Goal: Task Accomplishment & Management: Complete application form

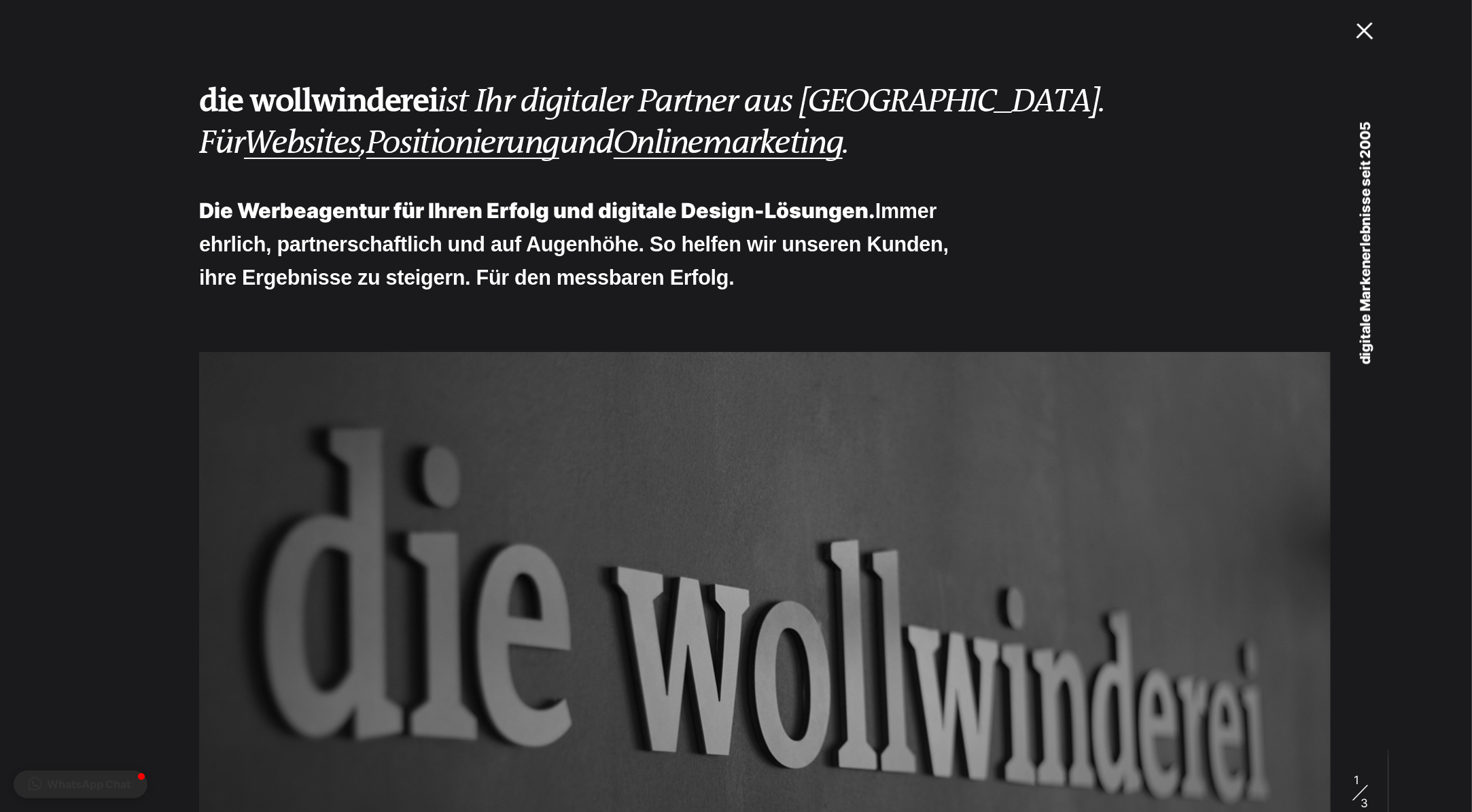
click at [1365, 35] on div at bounding box center [1368, 28] width 23 height 14
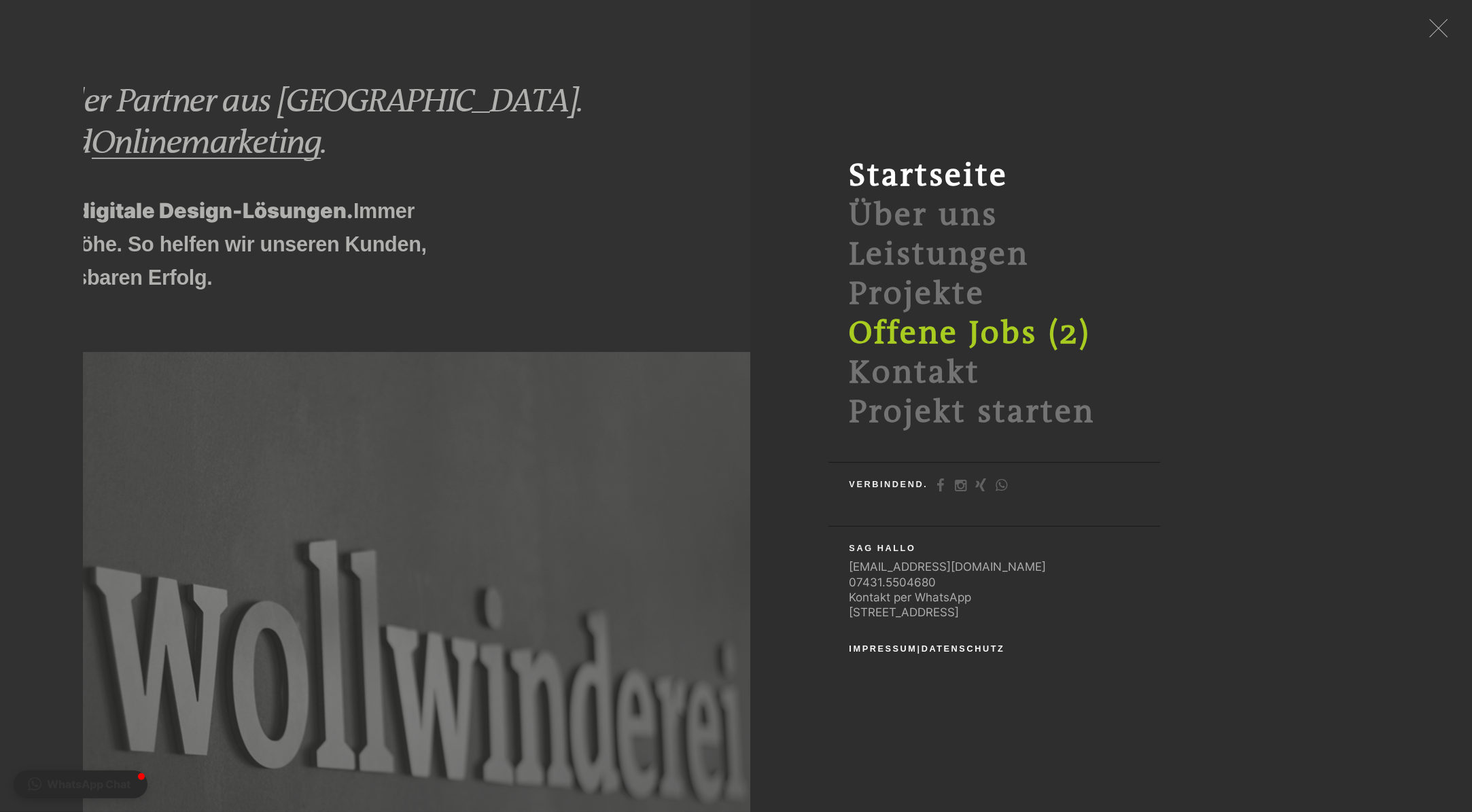
click at [982, 332] on link "Offene Jobs (2)" at bounding box center [970, 334] width 242 height 37
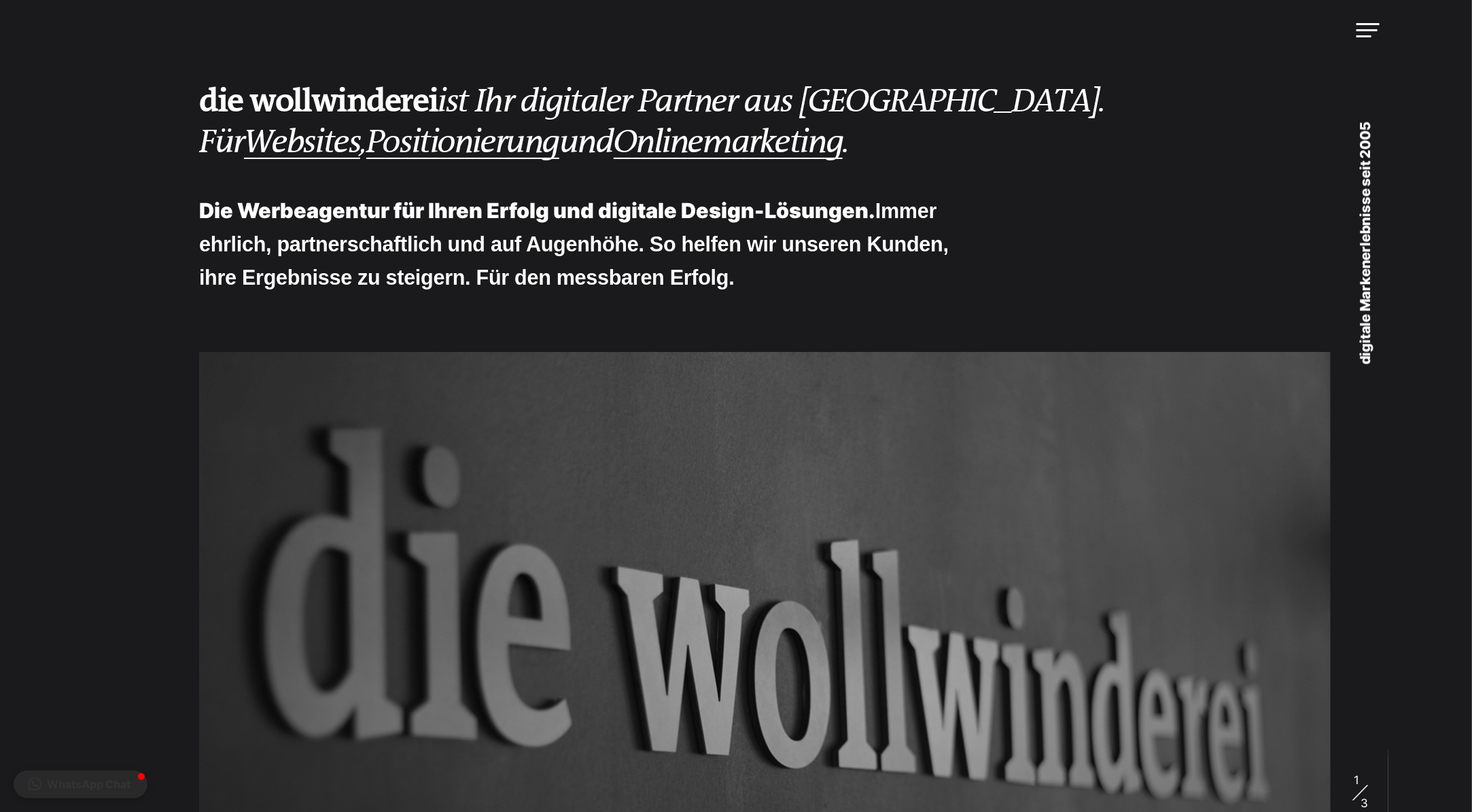
scroll to position [1, 0]
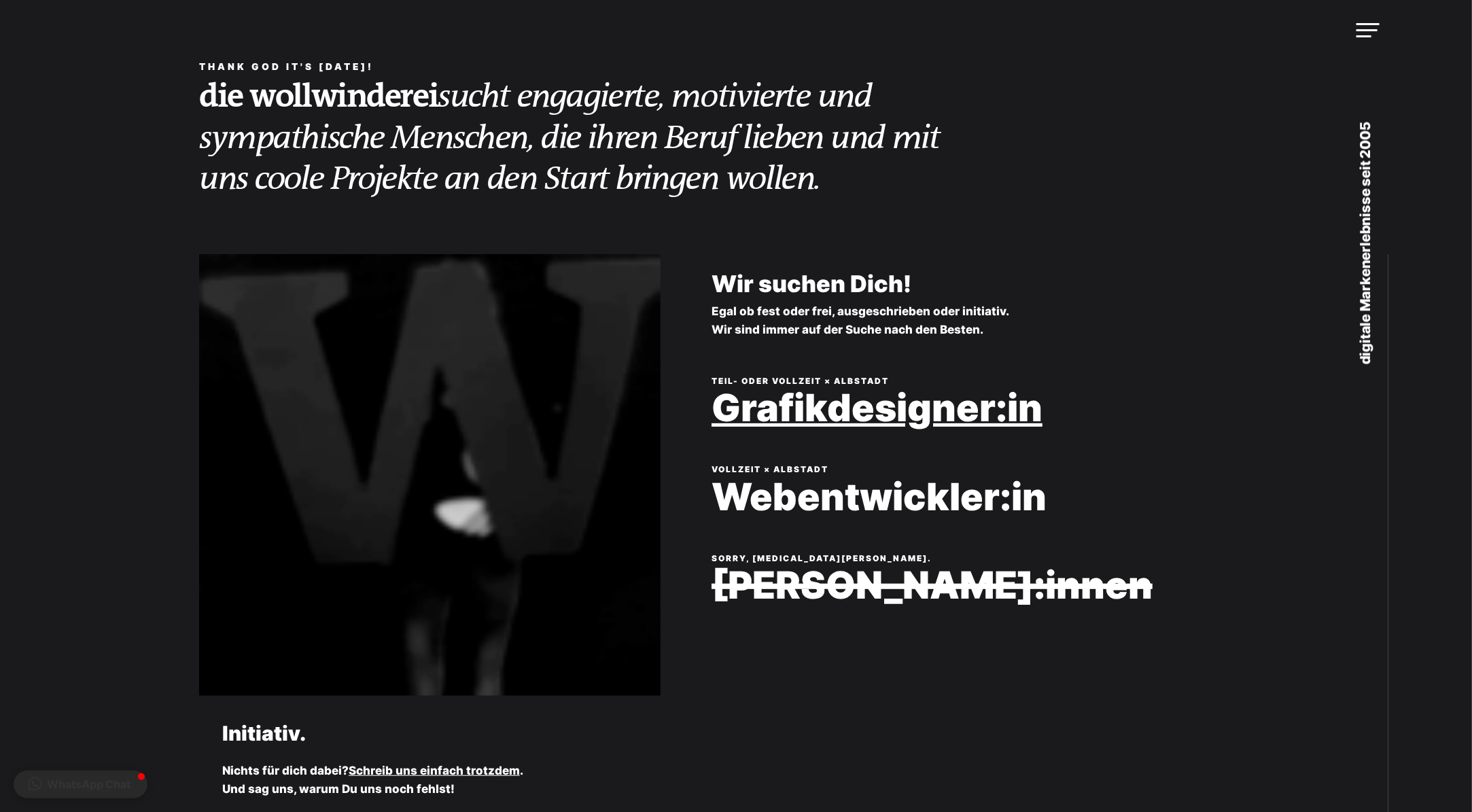
click at [883, 399] on link "Grafikdesigner:in" at bounding box center [1003, 408] width 583 height 42
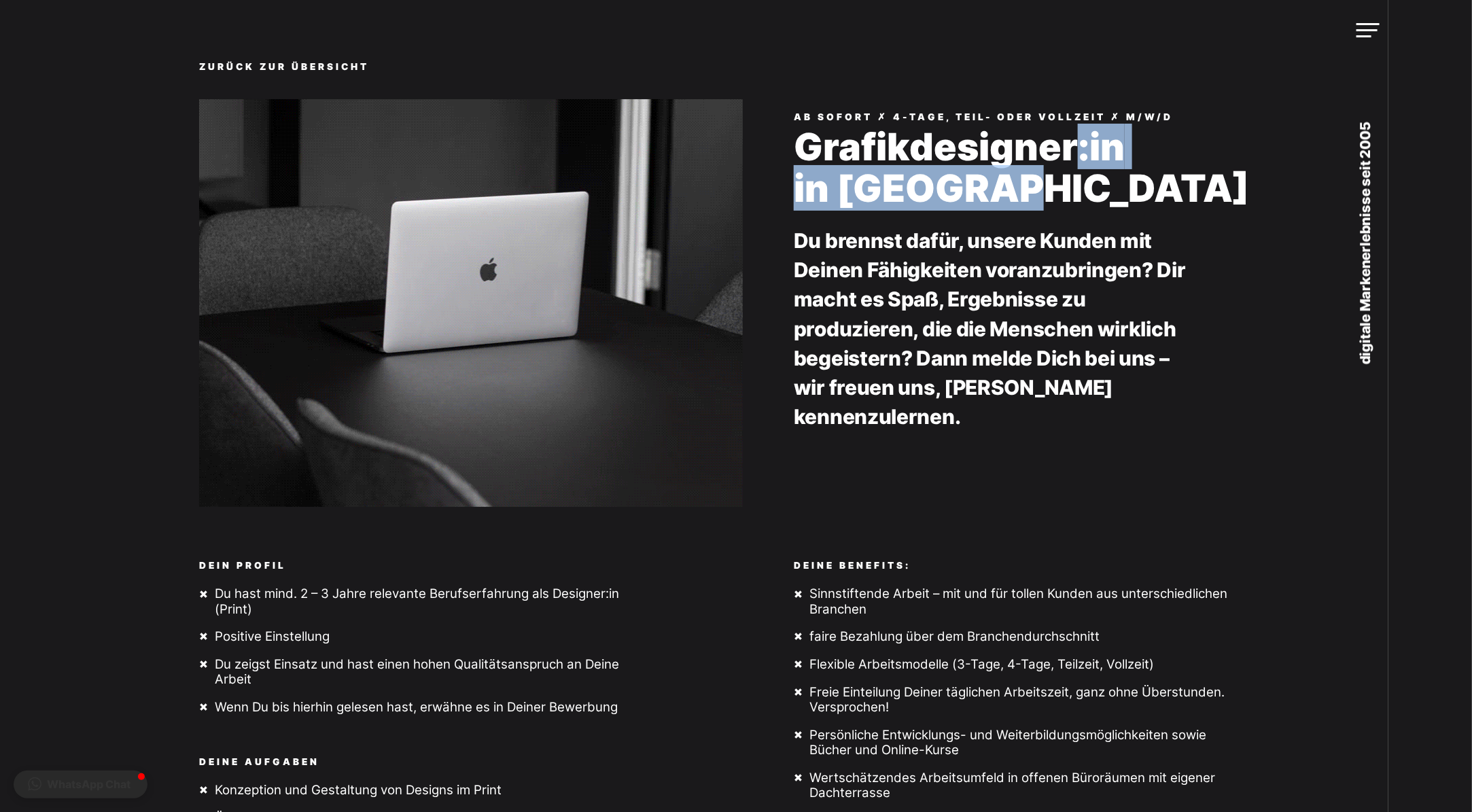
drag, startPoint x: 1070, startPoint y: 151, endPoint x: 1052, endPoint y: 206, distance: 57.9
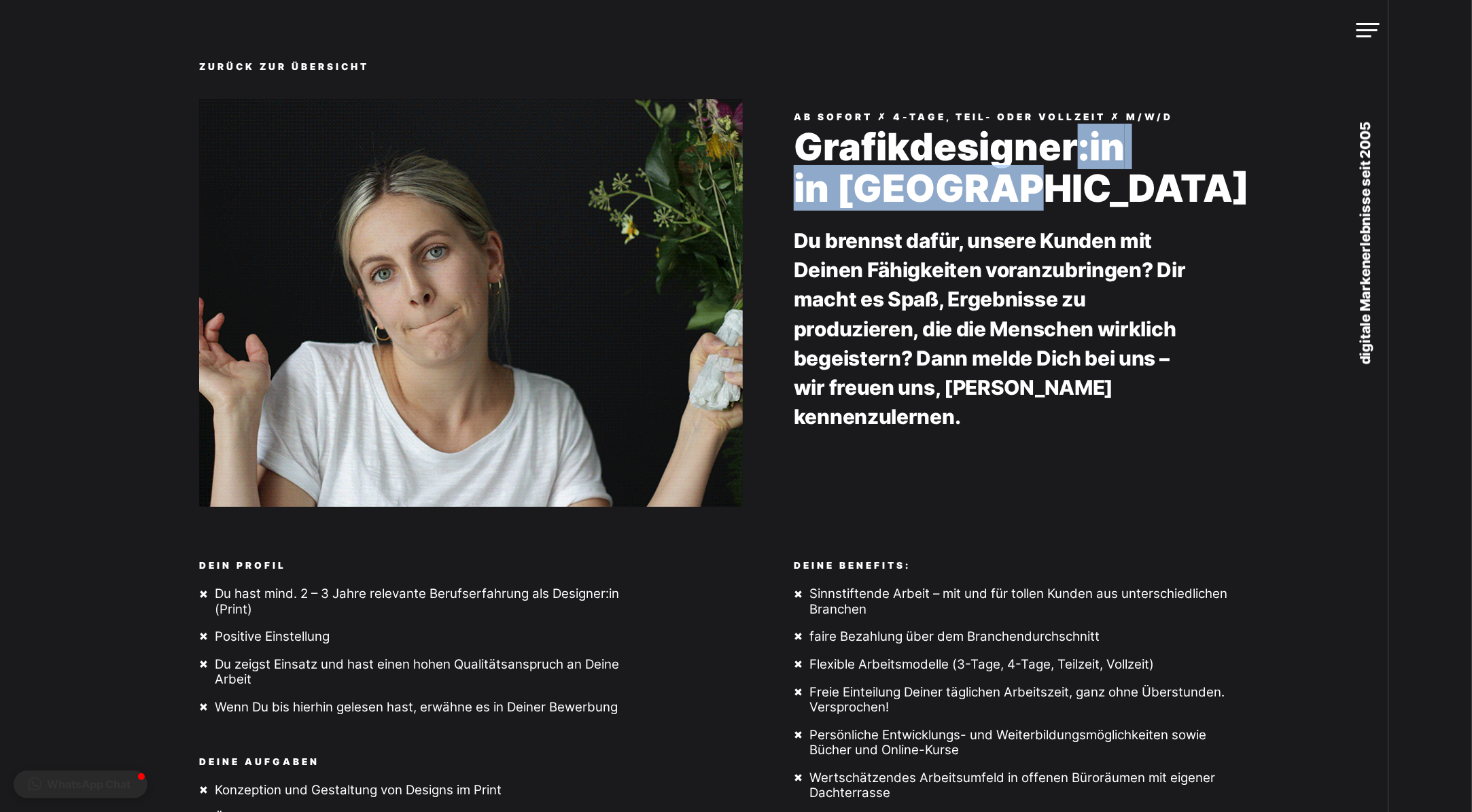
click at [1054, 205] on h1 "Grafikdesigner:in in [GEOGRAPHIC_DATA]" at bounding box center [1079, 167] width 571 height 83
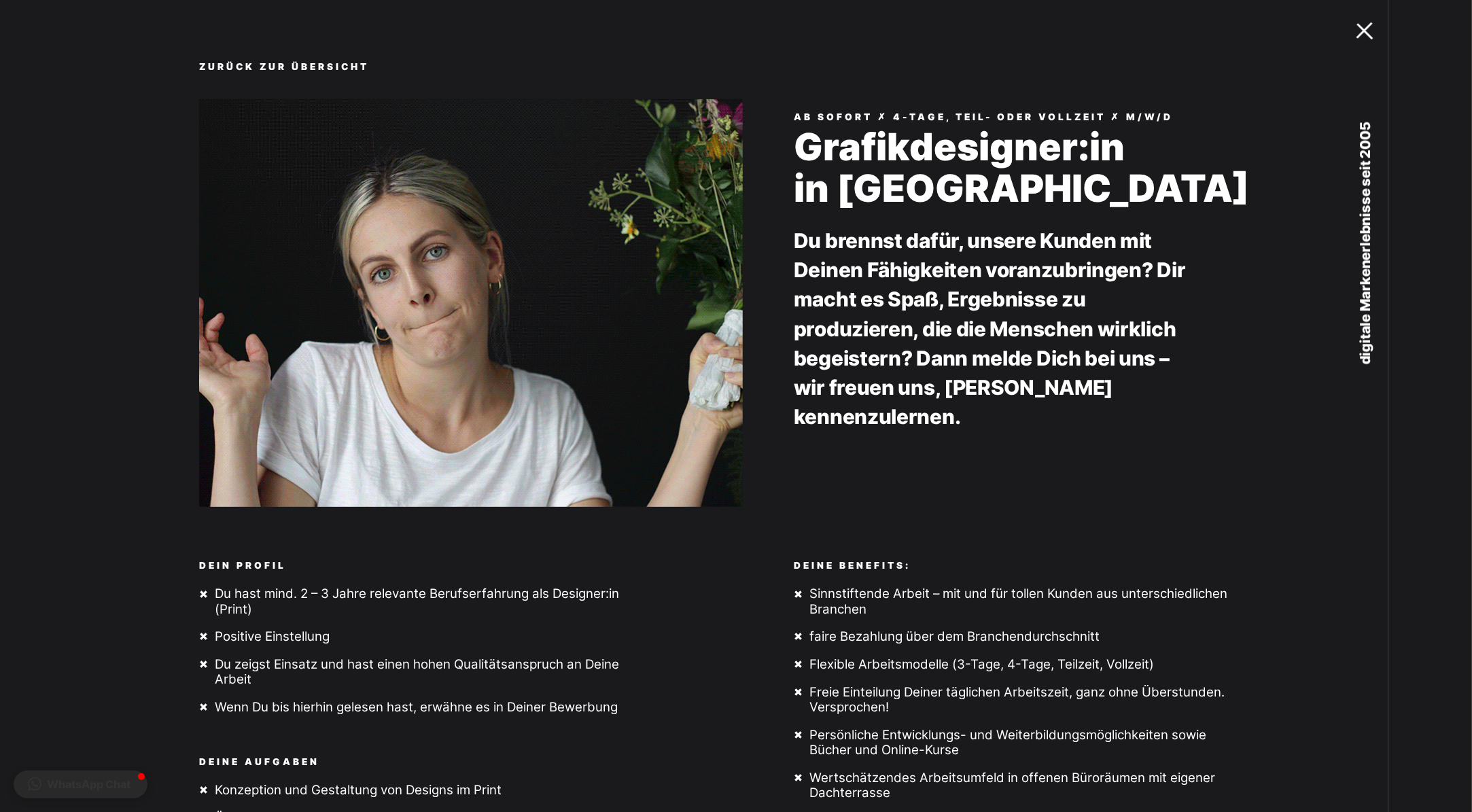
click at [1353, 35] on link "MENU" at bounding box center [1354, 30] width 69 height 61
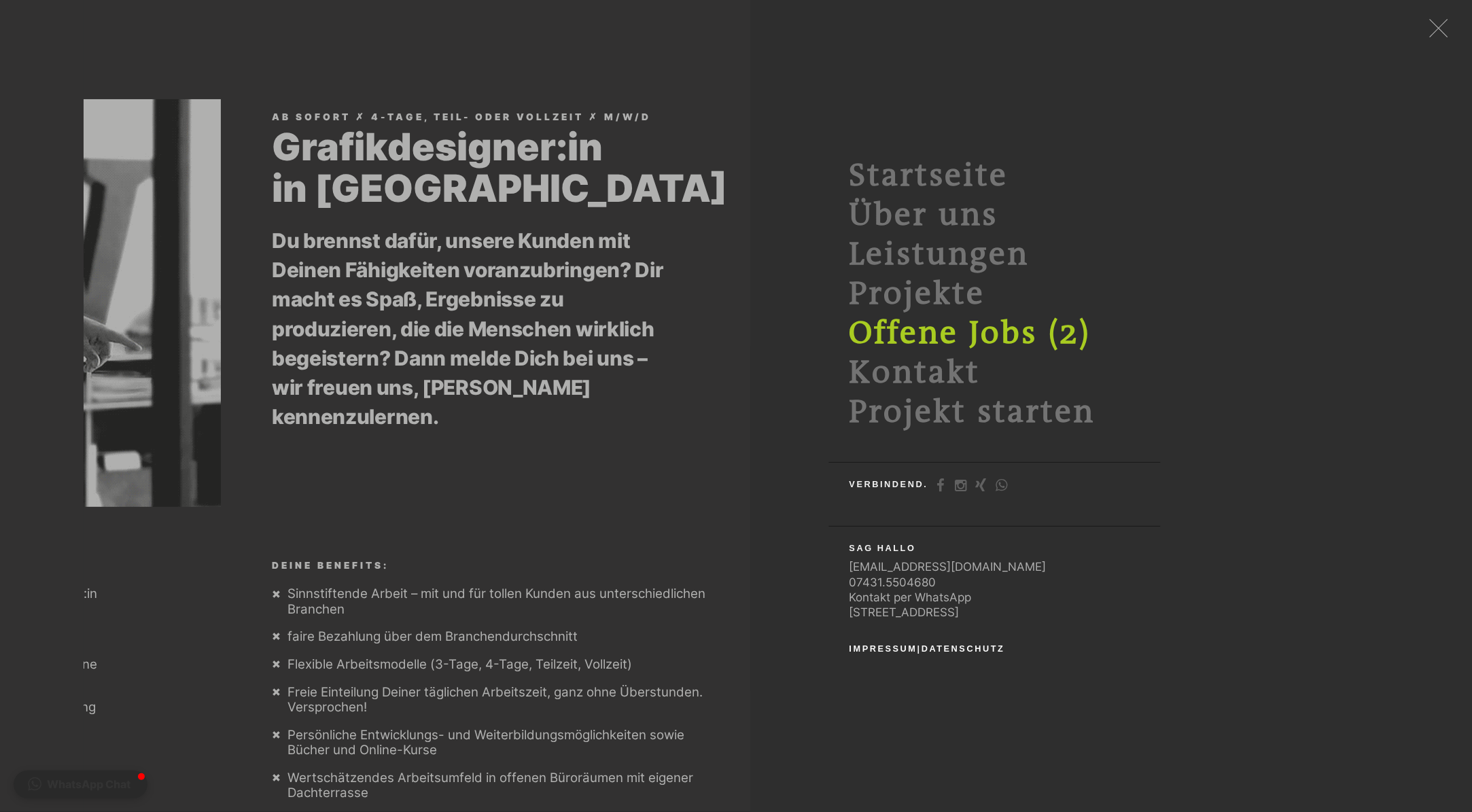
click at [954, 325] on link "Offene Jobs (2)" at bounding box center [970, 334] width 242 height 37
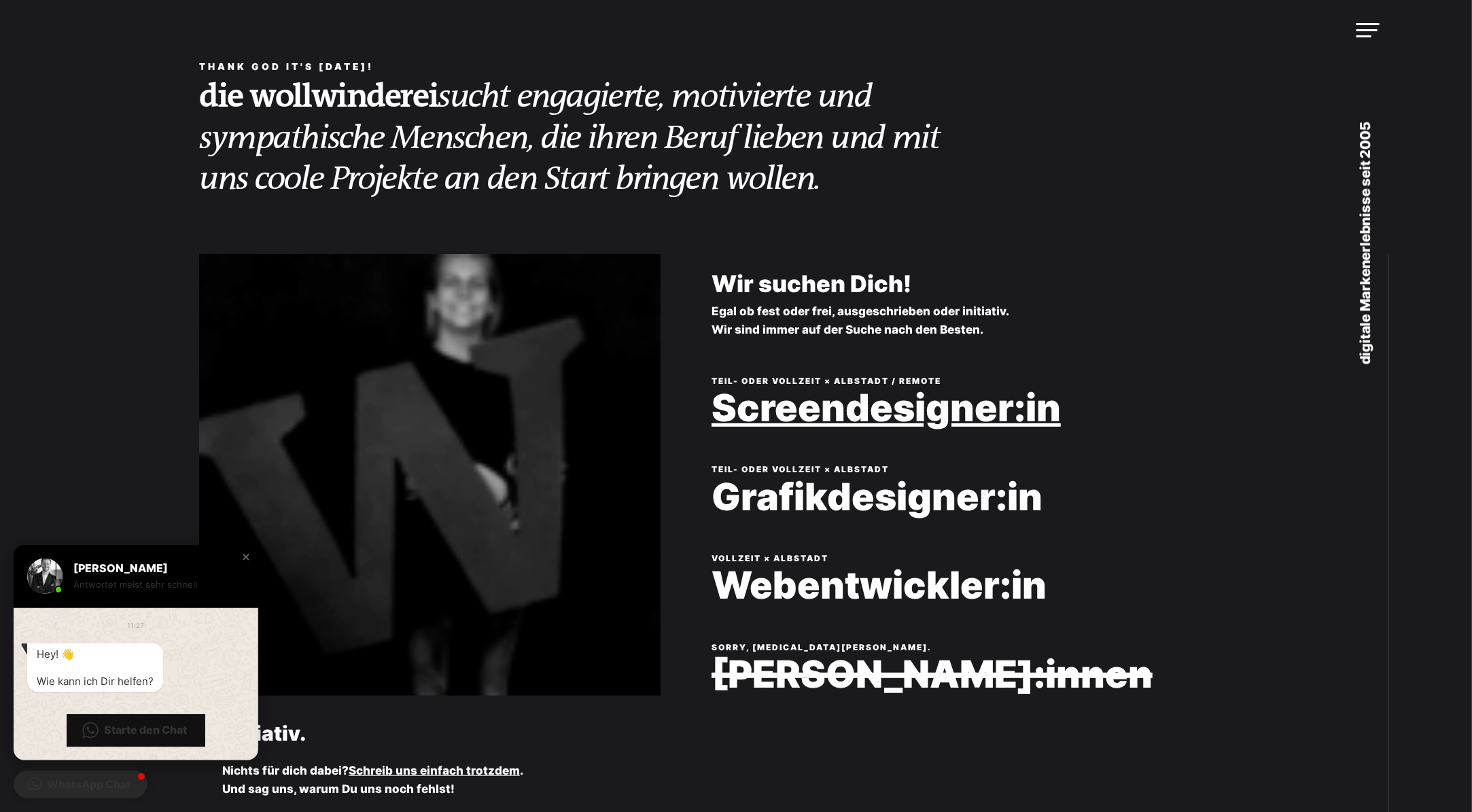
click at [950, 409] on link "Screendesigner:in" at bounding box center [1003, 408] width 583 height 42
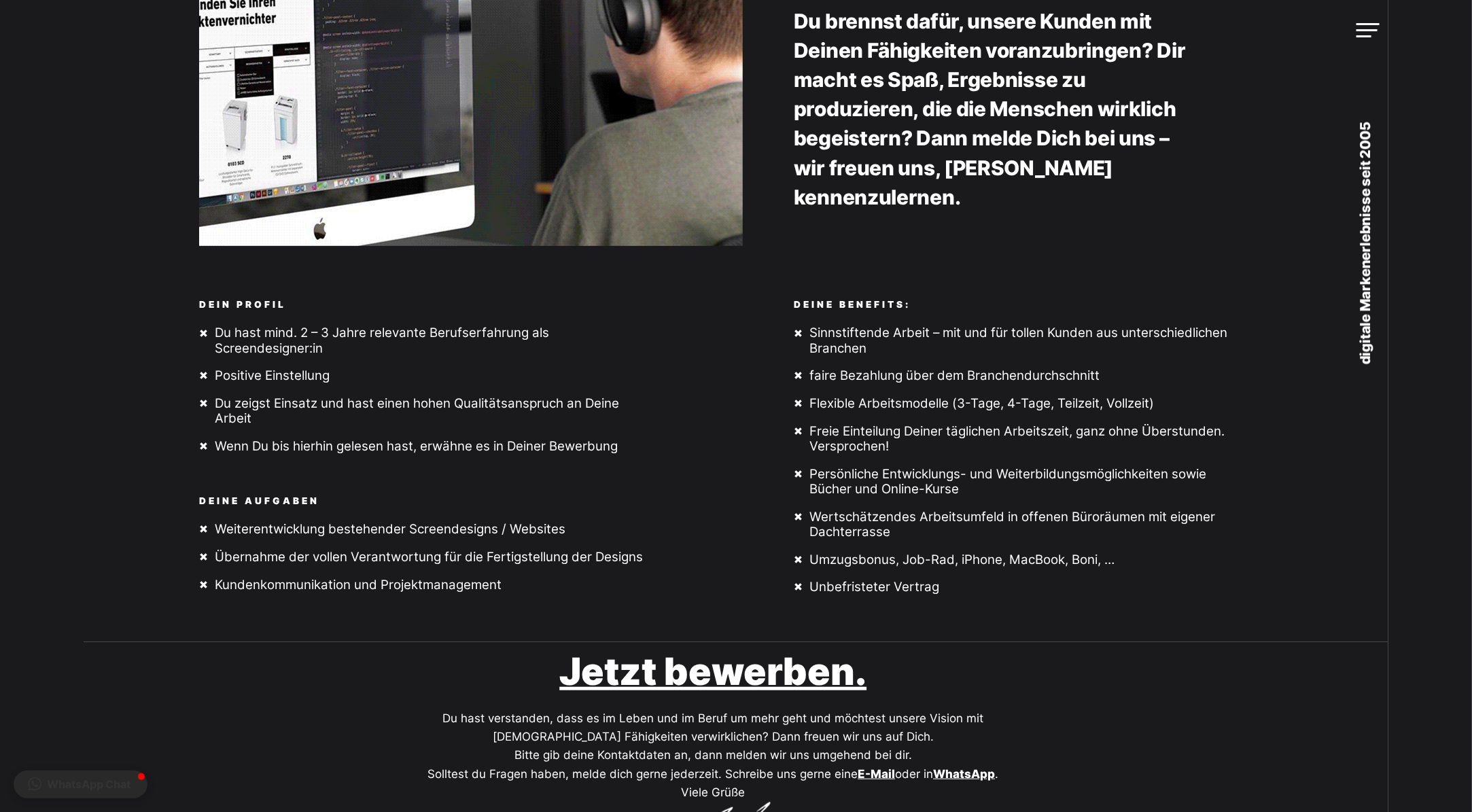
scroll to position [266, 0]
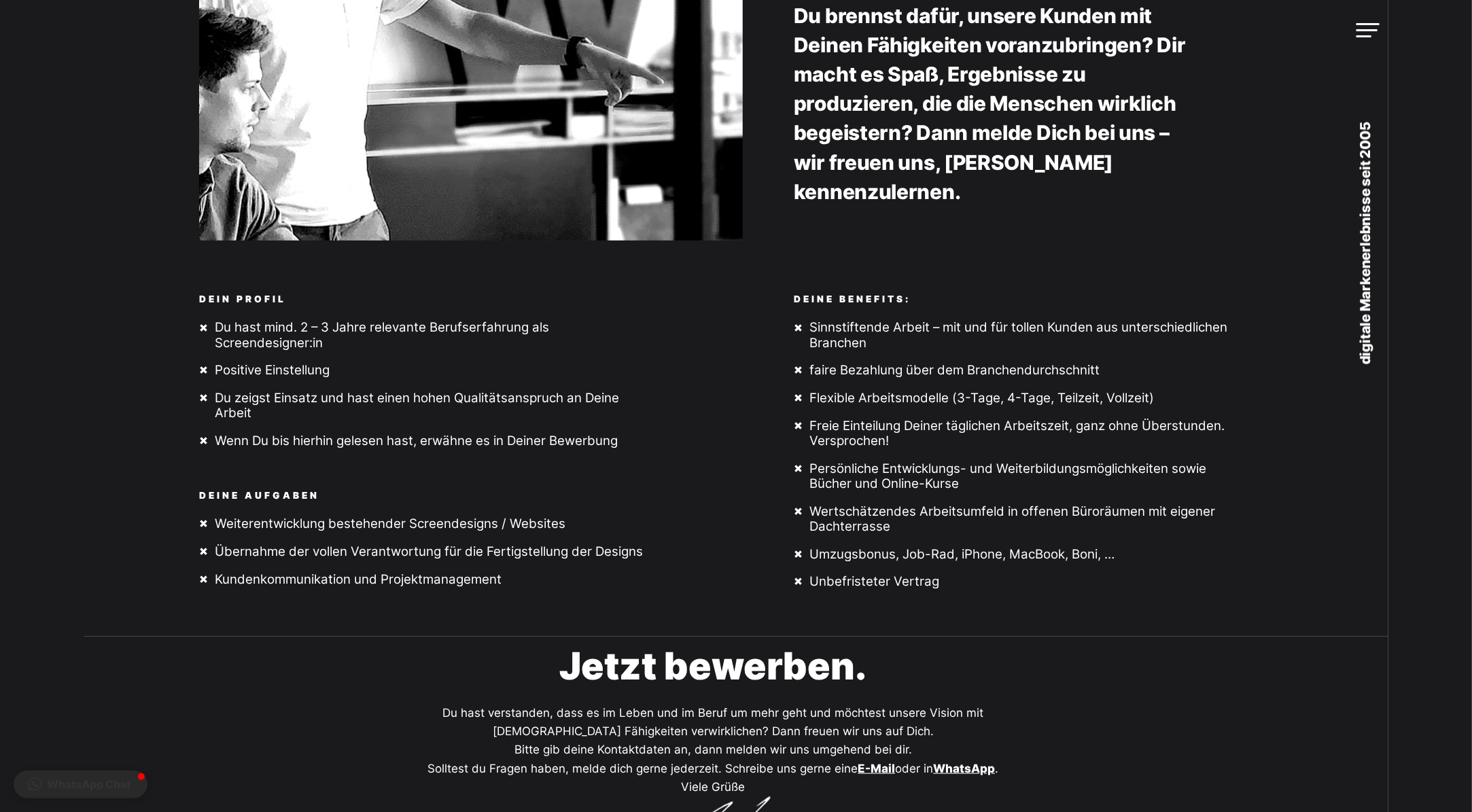
click at [685, 663] on link "Jetzt bewerben." at bounding box center [713, 666] width 307 height 45
